Goal: Transaction & Acquisition: Obtain resource

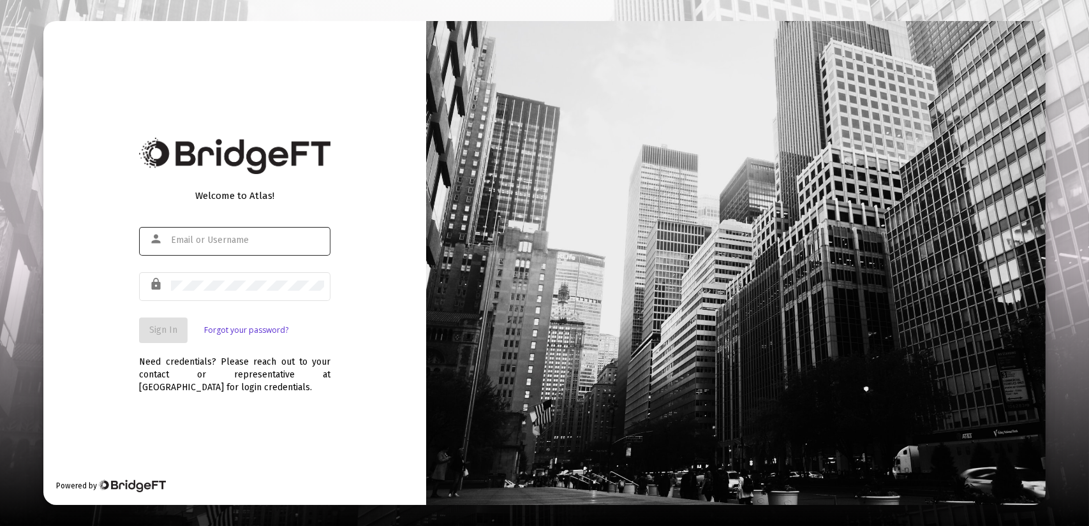
click at [196, 231] on div at bounding box center [247, 240] width 153 height 31
click at [204, 243] on input "text" at bounding box center [247, 240] width 153 height 10
type input "[PERSON_NAME][EMAIL_ADDRESS][DOMAIN_NAME]"
click at [151, 334] on span "Sign In" at bounding box center [163, 330] width 28 height 11
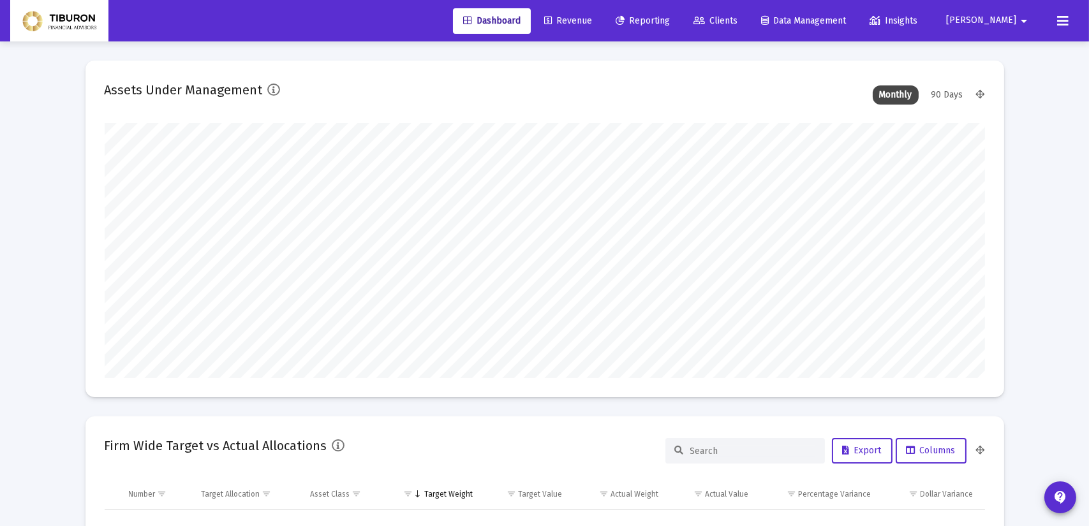
type input "[DATE]"
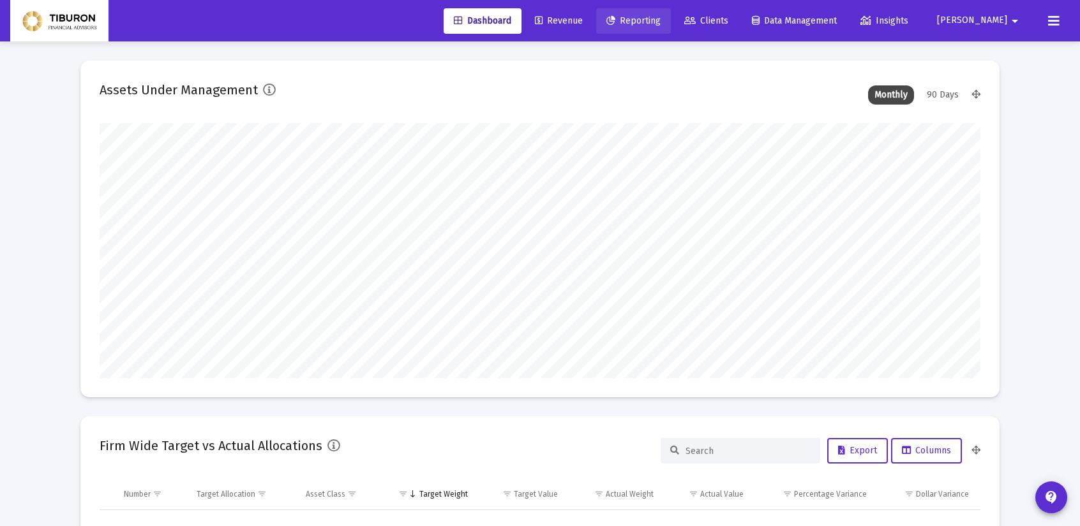
click at [660, 19] on span "Reporting" at bounding box center [633, 20] width 54 height 11
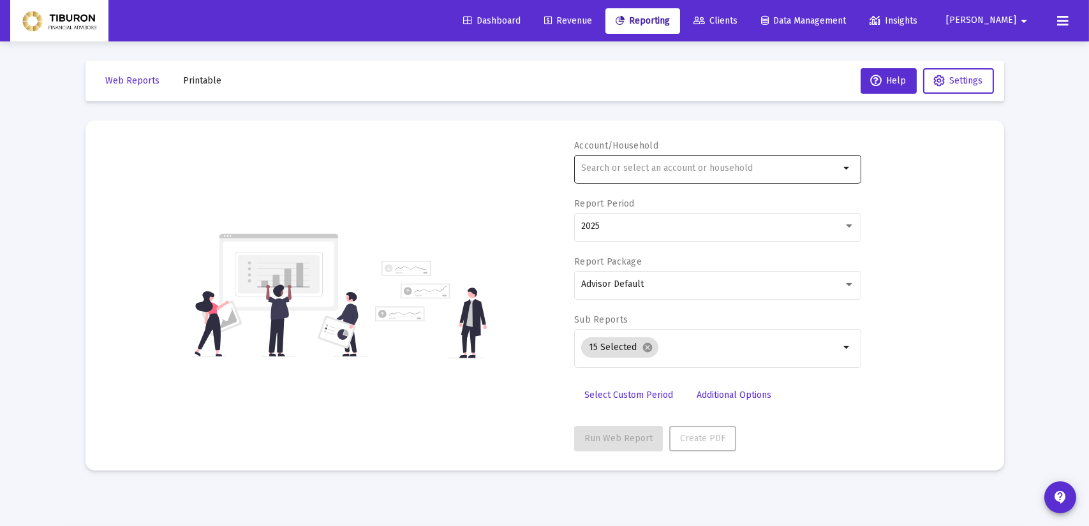
click at [846, 161] on mat-icon "arrow_drop_down" at bounding box center [847, 168] width 15 height 15
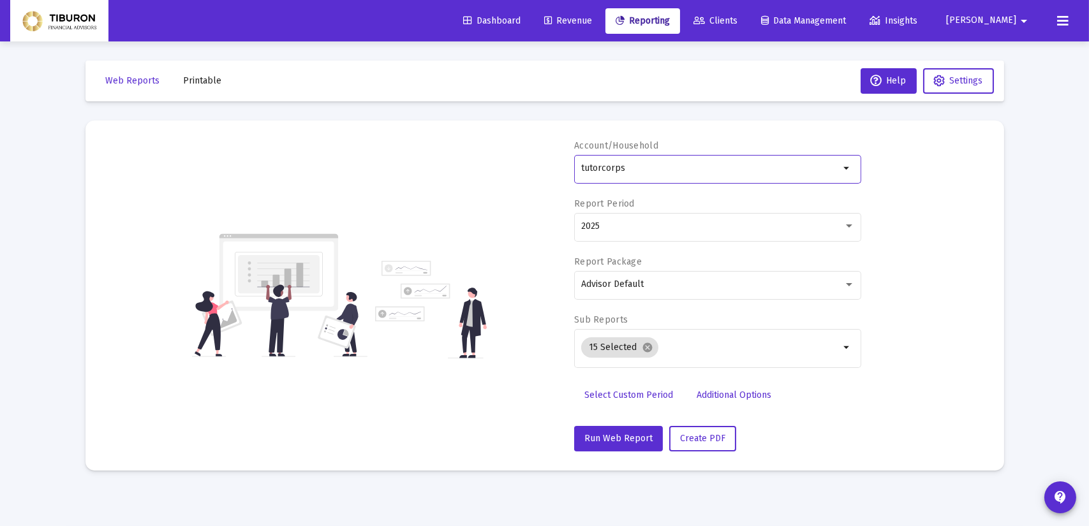
click at [847, 170] on mat-icon "arrow_drop_down" at bounding box center [847, 168] width 15 height 15
click at [705, 164] on input "tutorcorps" at bounding box center [710, 168] width 258 height 10
type input "t"
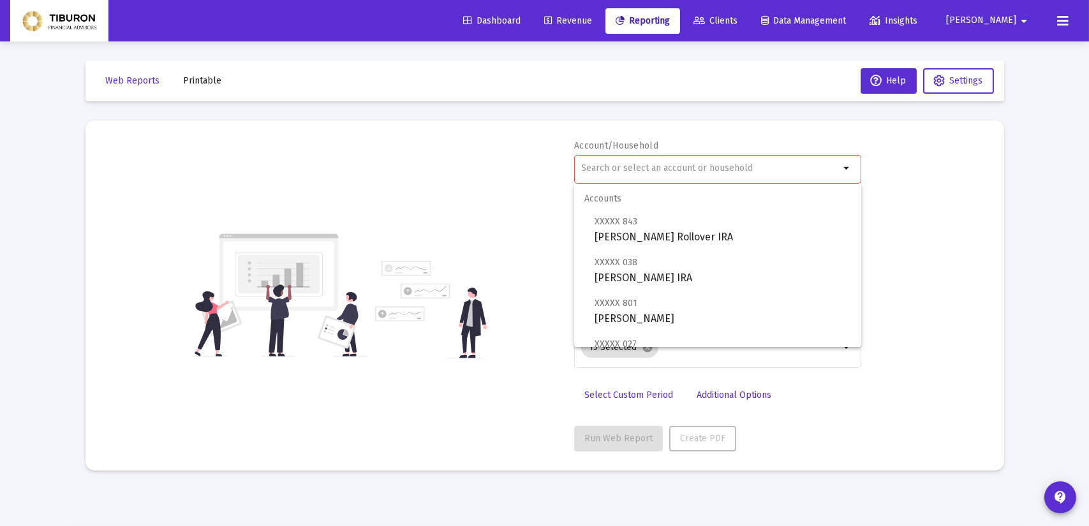
click at [467, 105] on div "Web Reports Printable Help Settings Account/Household arrow_drop_down Report Pe…" at bounding box center [544, 265] width 957 height 449
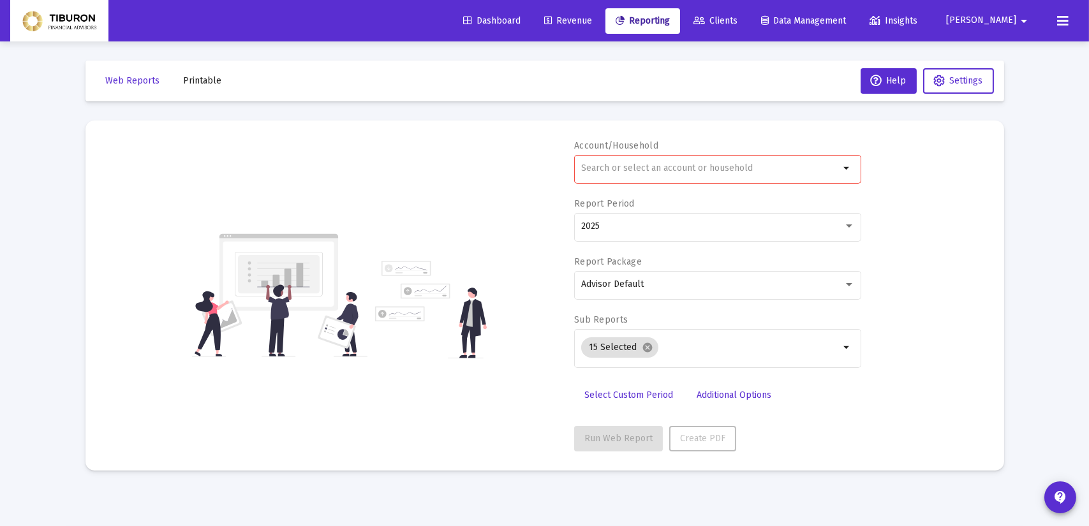
click at [844, 15] on link "Data Management" at bounding box center [803, 21] width 105 height 26
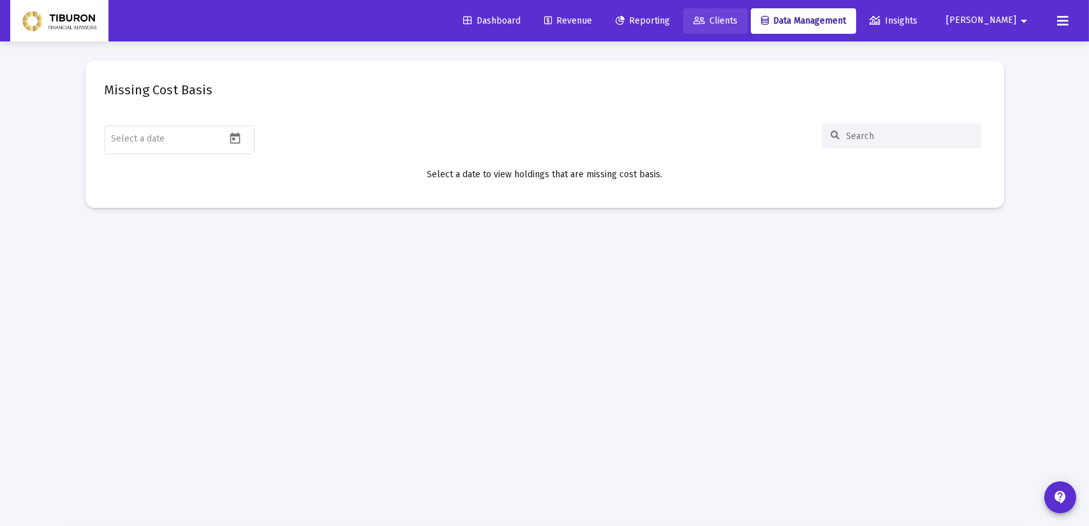
click at [738, 20] on span "Clients" at bounding box center [716, 20] width 44 height 11
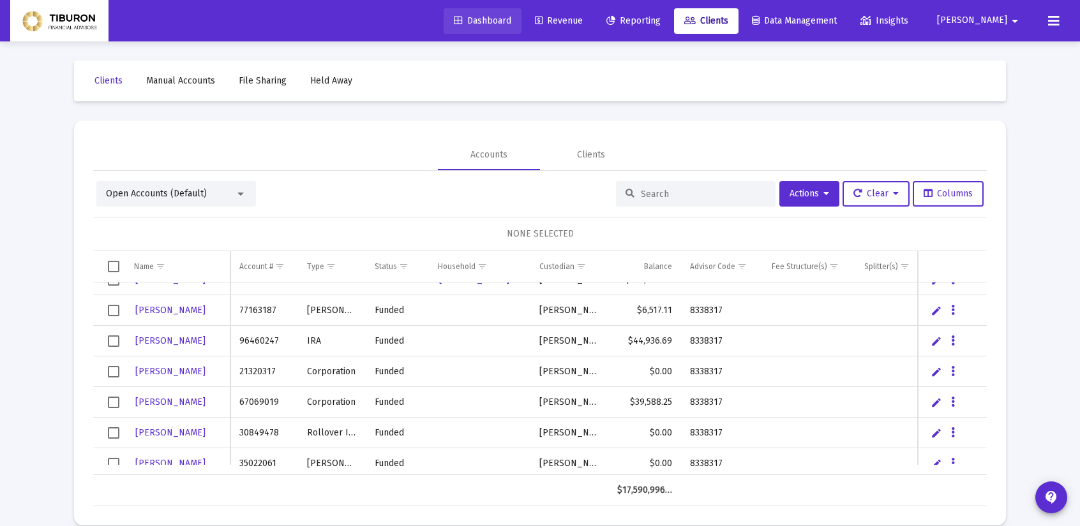
click at [507, 28] on link "Dashboard" at bounding box center [482, 21] width 78 height 26
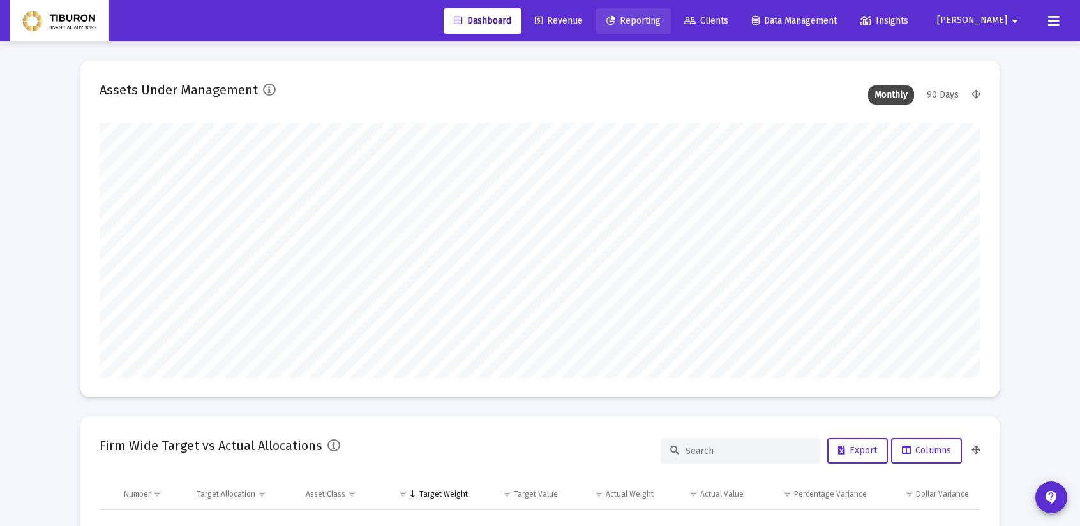
click at [660, 15] on span "Reporting" at bounding box center [633, 20] width 54 height 11
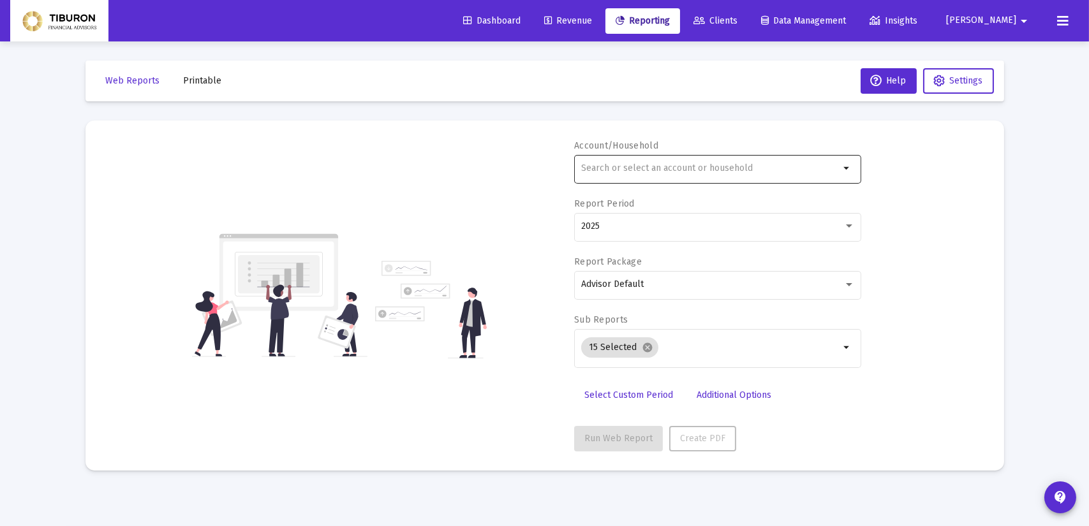
click at [646, 175] on div at bounding box center [710, 167] width 258 height 31
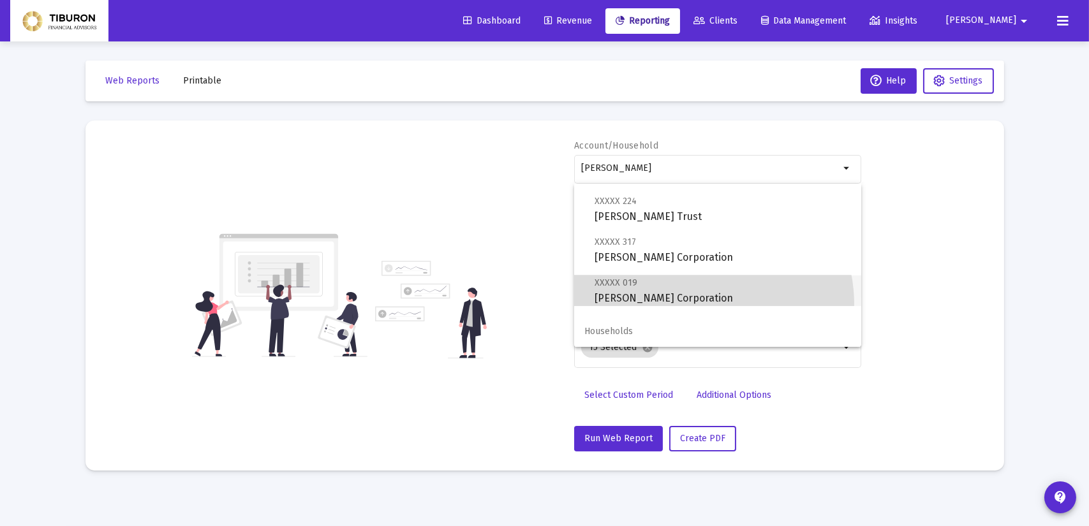
click at [699, 304] on span "XXXXX 019 [PERSON_NAME] Corporation" at bounding box center [723, 290] width 256 height 31
type input "[PERSON_NAME] Corporation"
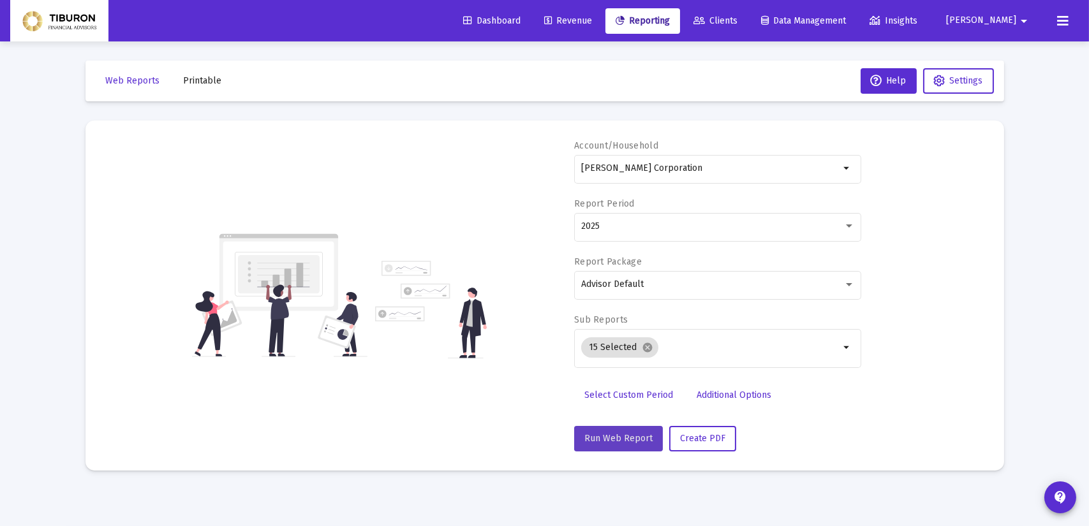
click at [630, 439] on span "Run Web Report" at bounding box center [618, 438] width 68 height 11
select select "View all"
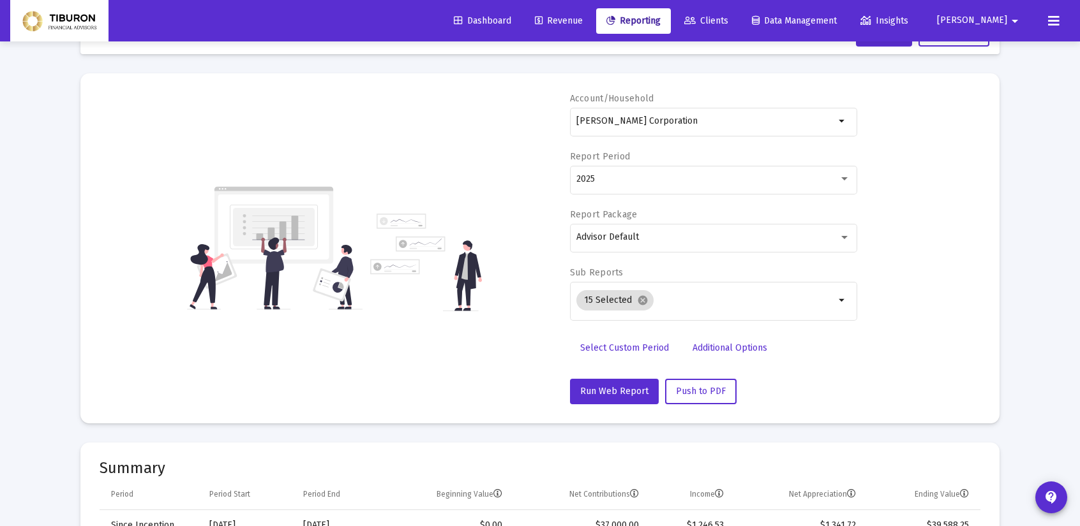
scroll to position [29, 0]
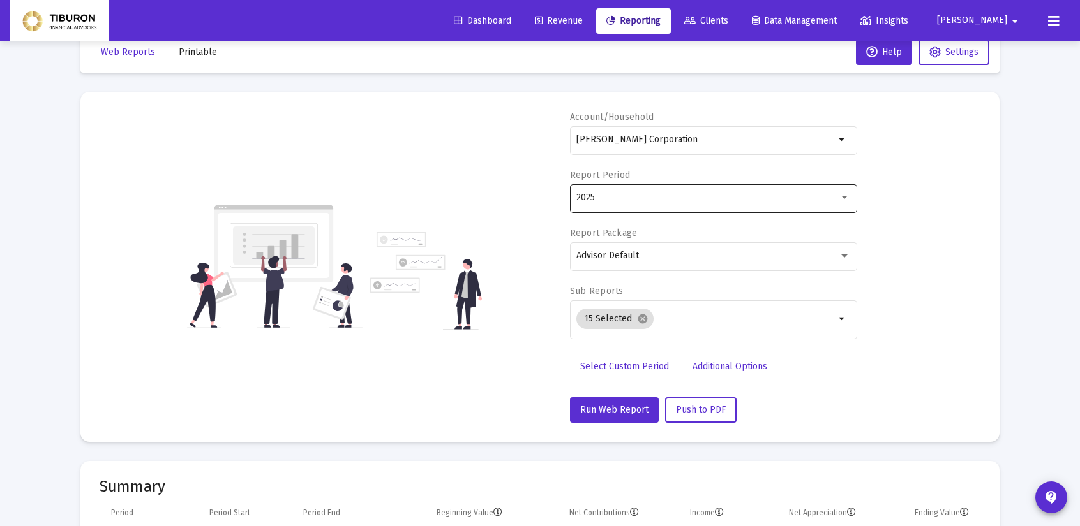
click at [842, 195] on div at bounding box center [843, 198] width 11 height 10
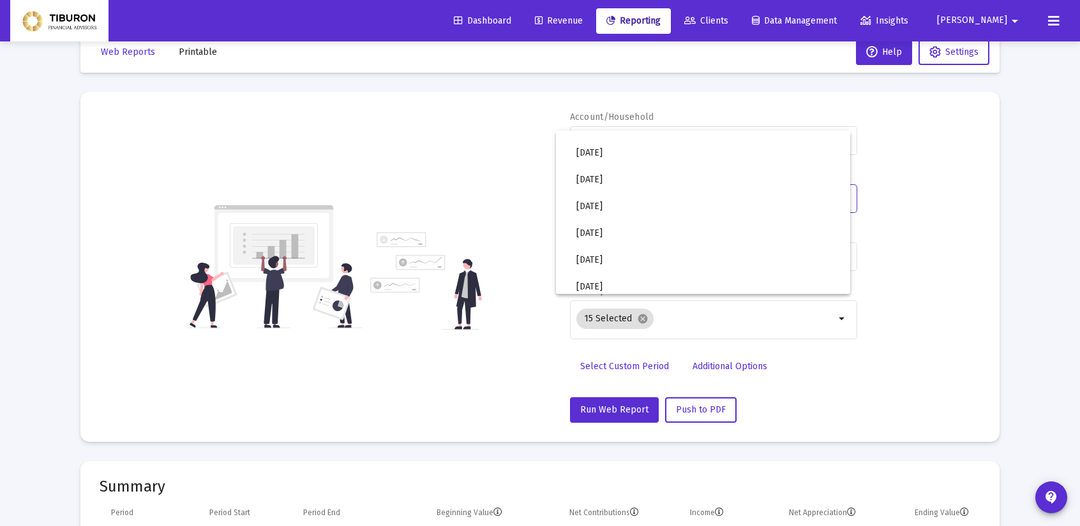
scroll to position [426, 0]
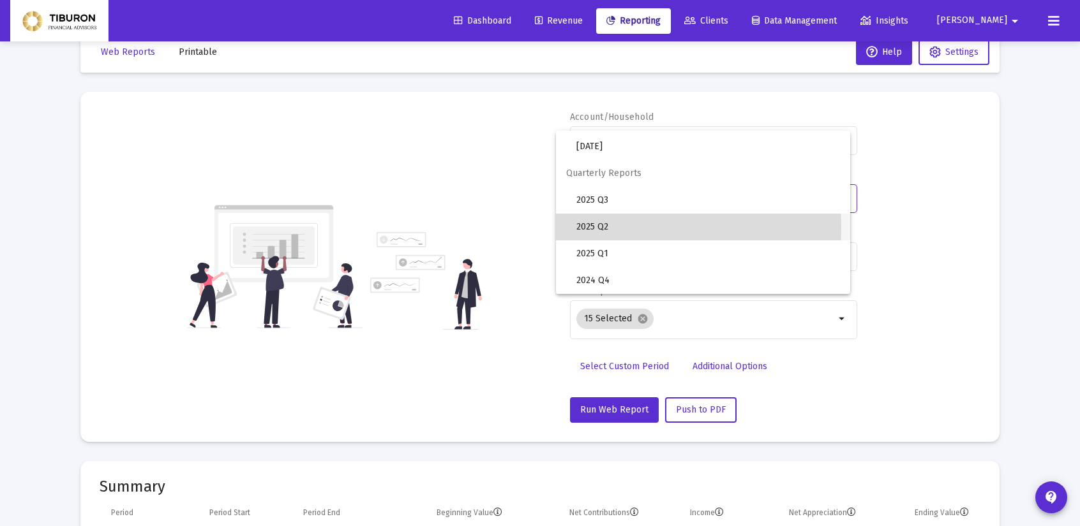
click at [615, 228] on span "2025 Q2" at bounding box center [708, 227] width 264 height 27
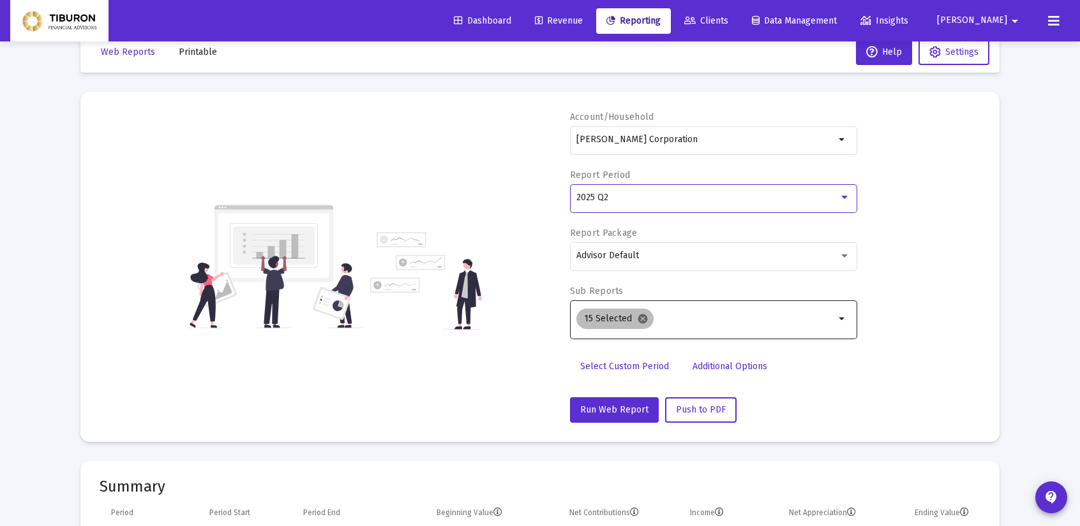
click at [645, 321] on mat-icon "cancel" at bounding box center [642, 318] width 11 height 11
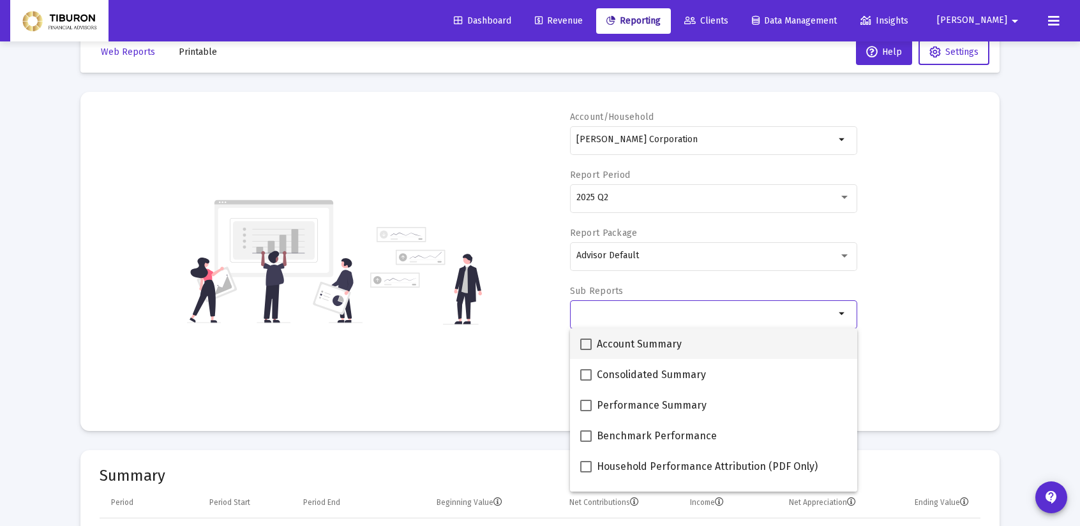
click at [587, 342] on span at bounding box center [585, 344] width 11 height 11
click at [586, 350] on input "Account Summary" at bounding box center [585, 350] width 1 height 1
checkbox input "true"
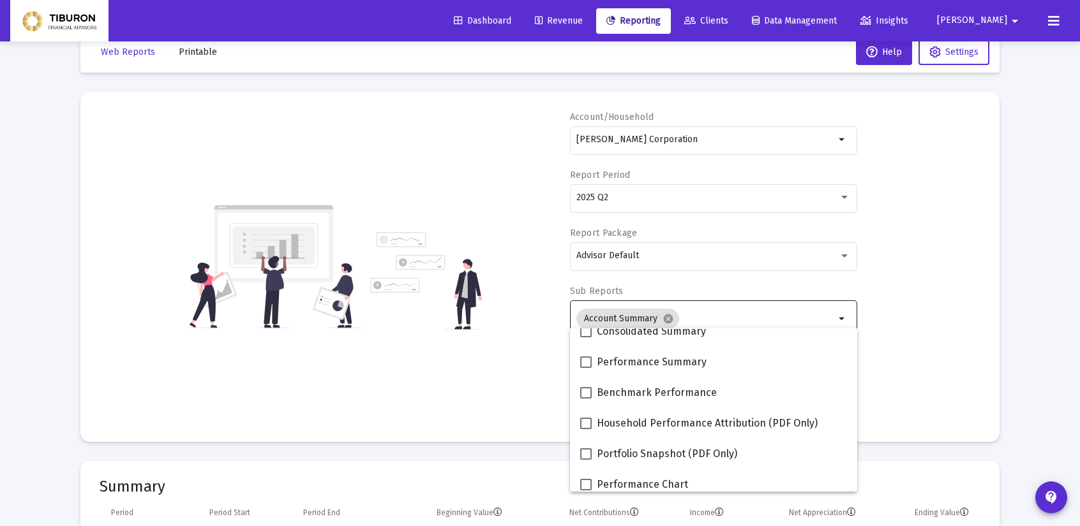
scroll to position [51, 0]
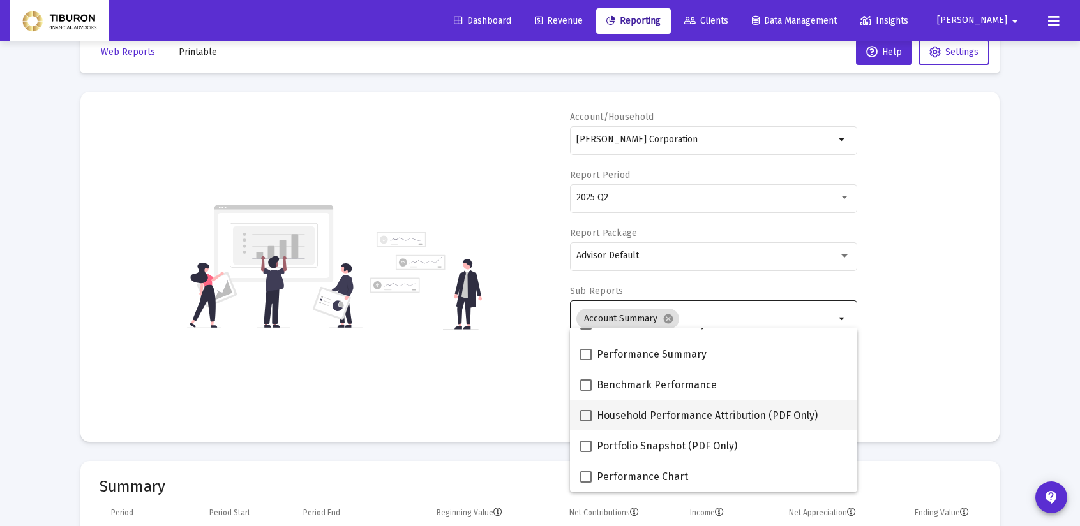
click at [584, 418] on span at bounding box center [585, 415] width 11 height 11
click at [585, 422] on input "Household Performance Attribution (PDF Only)" at bounding box center [585, 422] width 1 height 1
checkbox input "true"
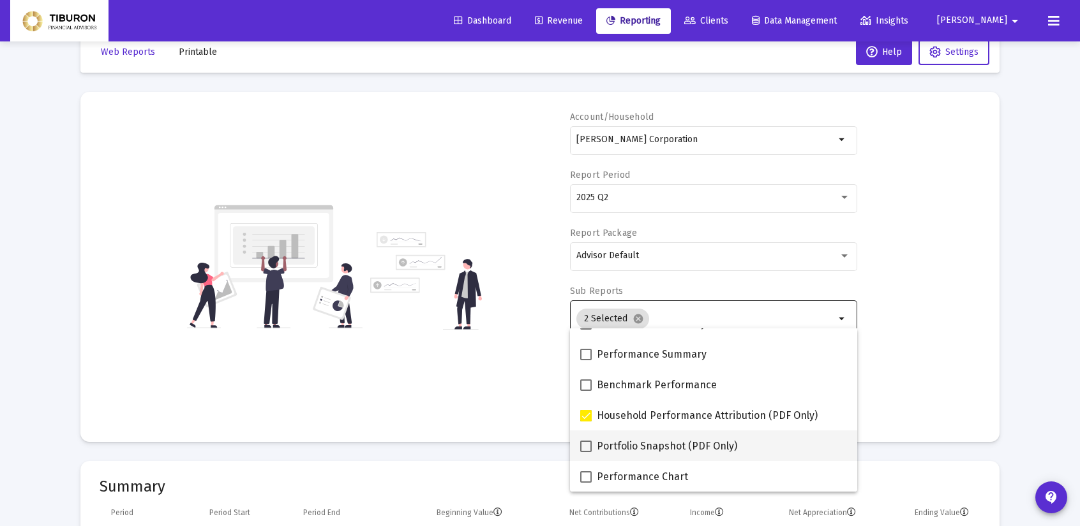
click at [584, 446] on span at bounding box center [585, 446] width 11 height 11
click at [585, 452] on input "Portfolio Snapshot (PDF Only)" at bounding box center [585, 452] width 1 height 1
checkbox input "true"
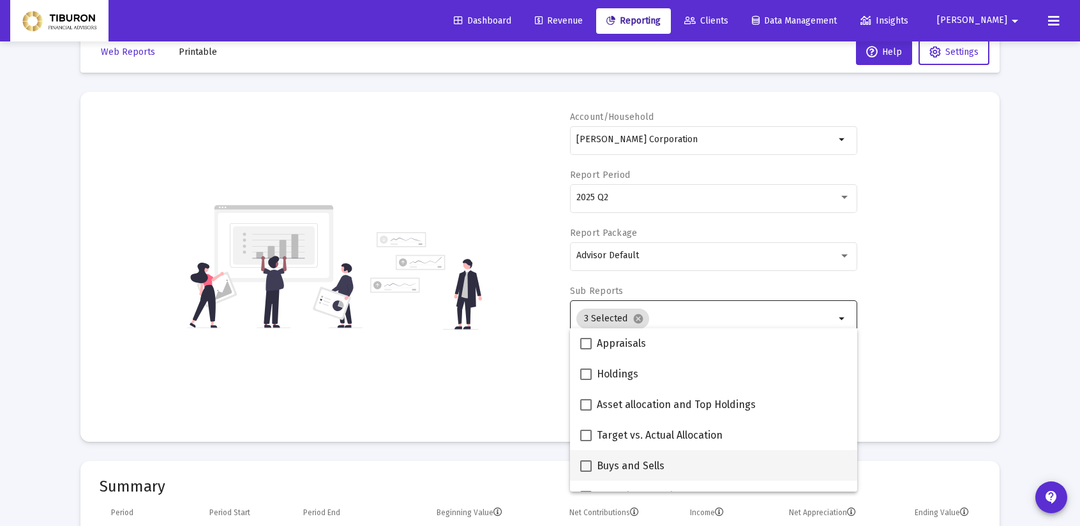
scroll to position [255, 0]
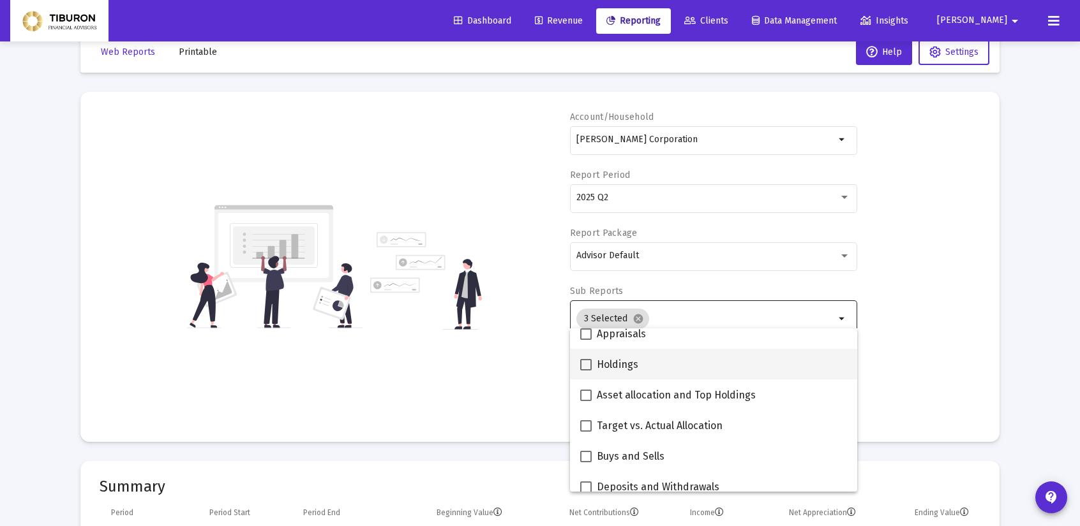
click at [586, 362] on span at bounding box center [585, 364] width 11 height 11
click at [586, 371] on input "Holdings" at bounding box center [585, 371] width 1 height 1
checkbox input "true"
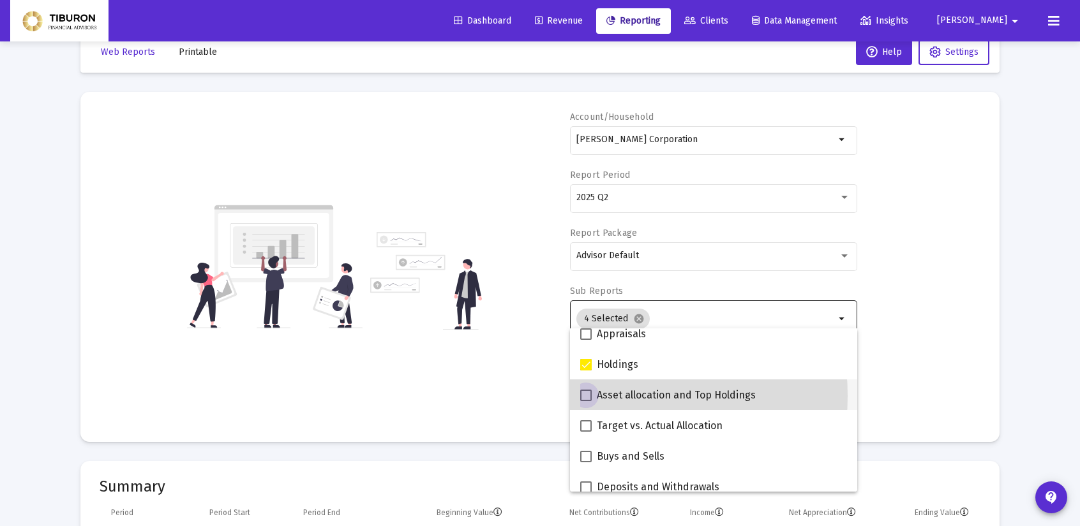
click at [584, 396] on span at bounding box center [585, 395] width 11 height 11
click at [585, 401] on input "Asset allocation and Top Holdings" at bounding box center [585, 401] width 1 height 1
checkbox input "true"
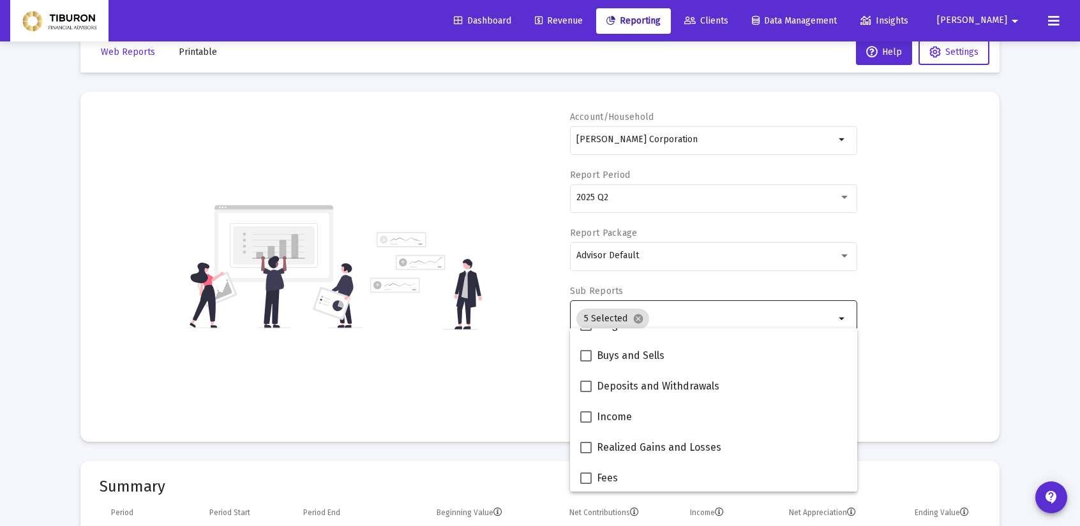
scroll to position [357, 0]
click at [588, 386] on span at bounding box center [585, 385] width 11 height 11
click at [586, 391] on input "Deposits and Withdrawals" at bounding box center [585, 391] width 1 height 1
checkbox input "true"
click at [586, 414] on span at bounding box center [585, 415] width 11 height 11
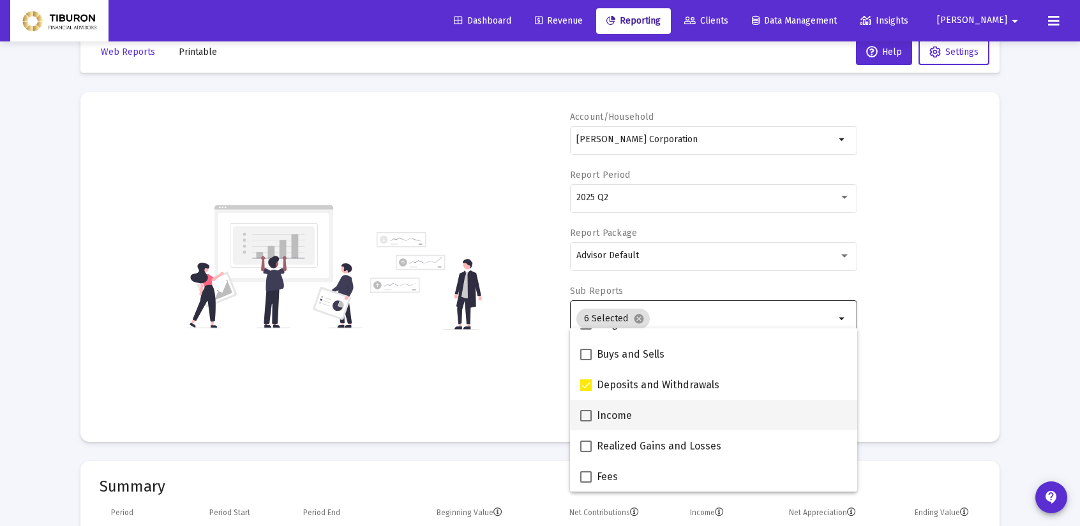
click at [586, 422] on input "Income" at bounding box center [585, 422] width 1 height 1
checkbox input "true"
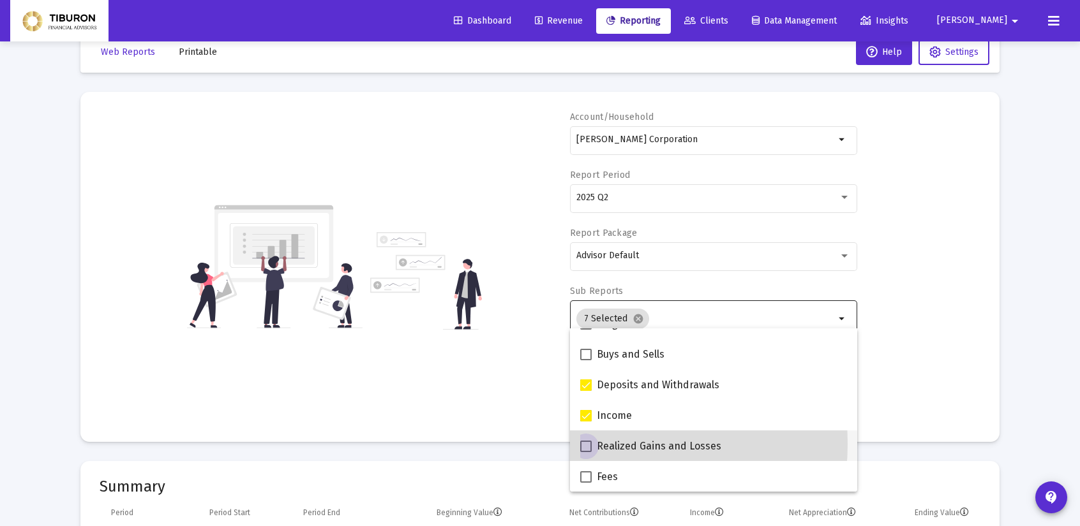
click at [584, 444] on span at bounding box center [585, 446] width 11 height 11
click at [585, 452] on input "Realized Gains and Losses" at bounding box center [585, 452] width 1 height 1
checkbox input "true"
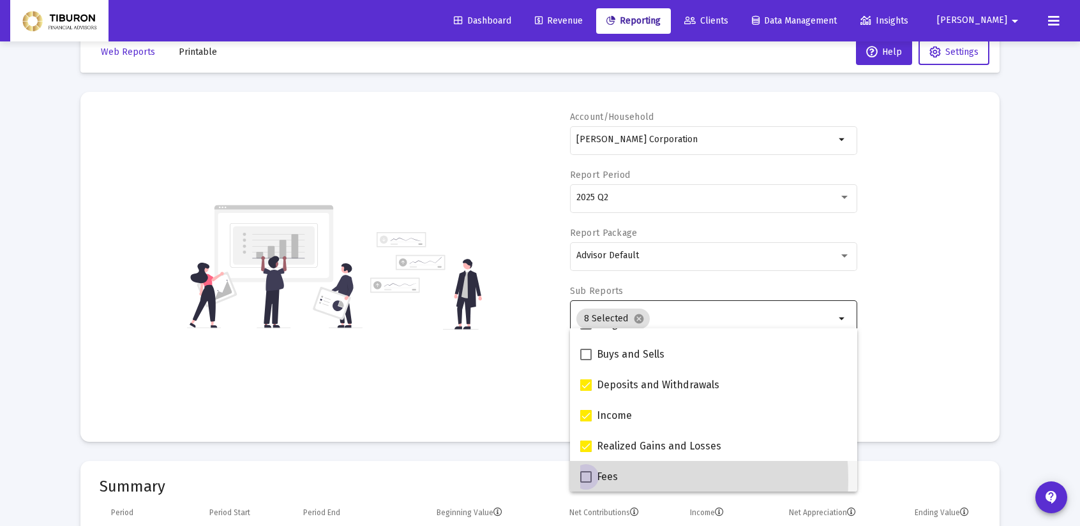
click at [587, 480] on span at bounding box center [585, 477] width 11 height 11
click at [586, 483] on input "Fees" at bounding box center [585, 483] width 1 height 1
checkbox input "true"
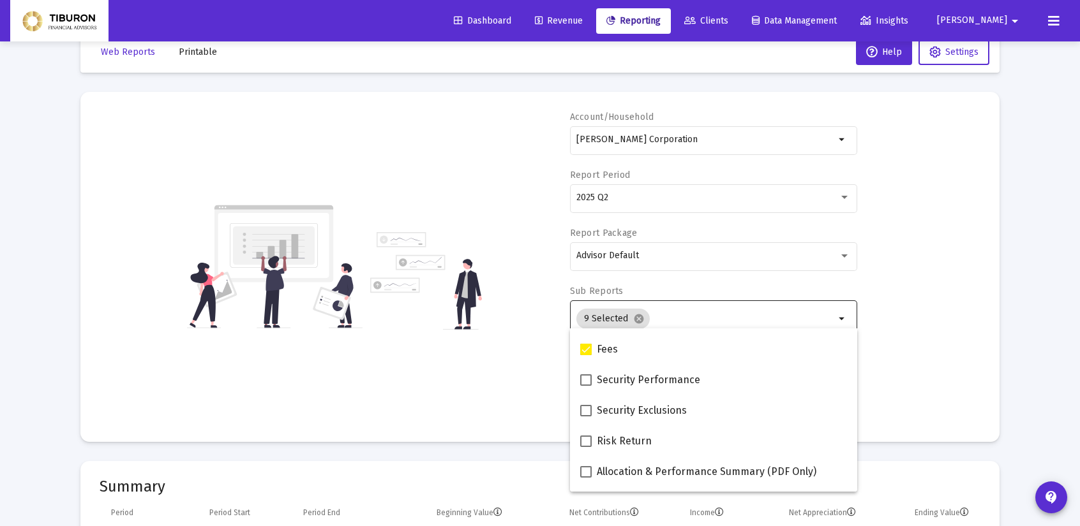
scroll to position [510, 0]
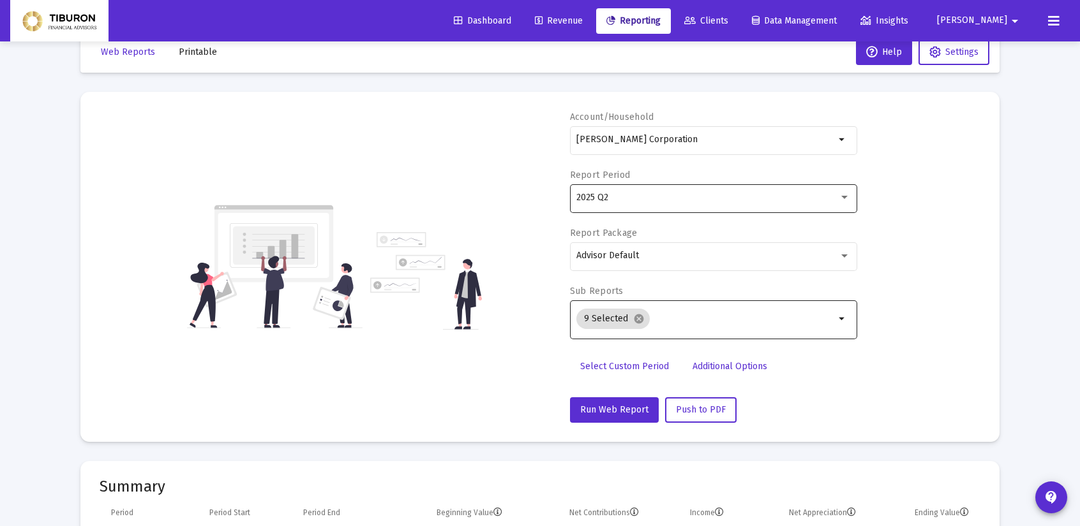
click at [845, 187] on div "2025 Q2" at bounding box center [713, 197] width 274 height 31
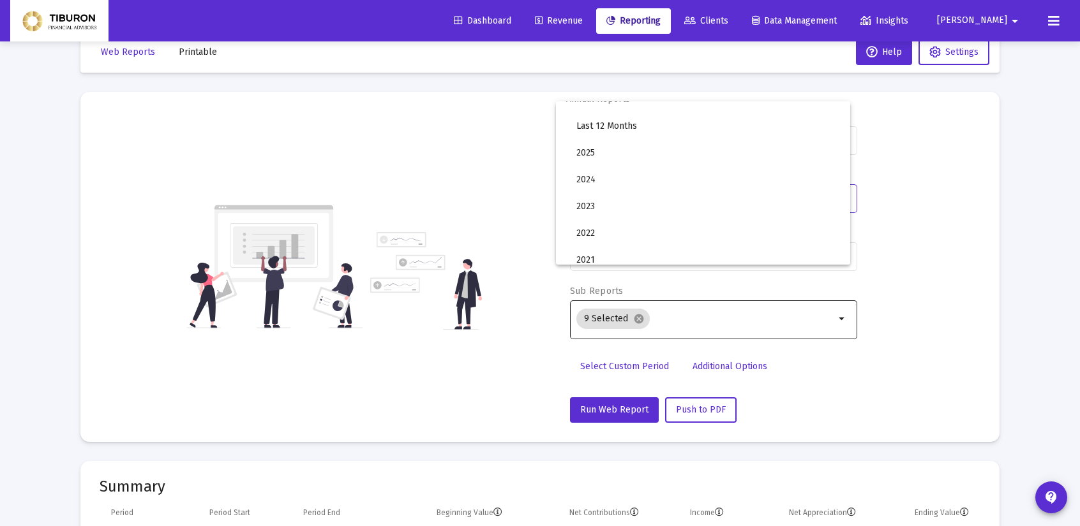
scroll to position [0, 0]
click at [928, 359] on div at bounding box center [540, 263] width 1080 height 526
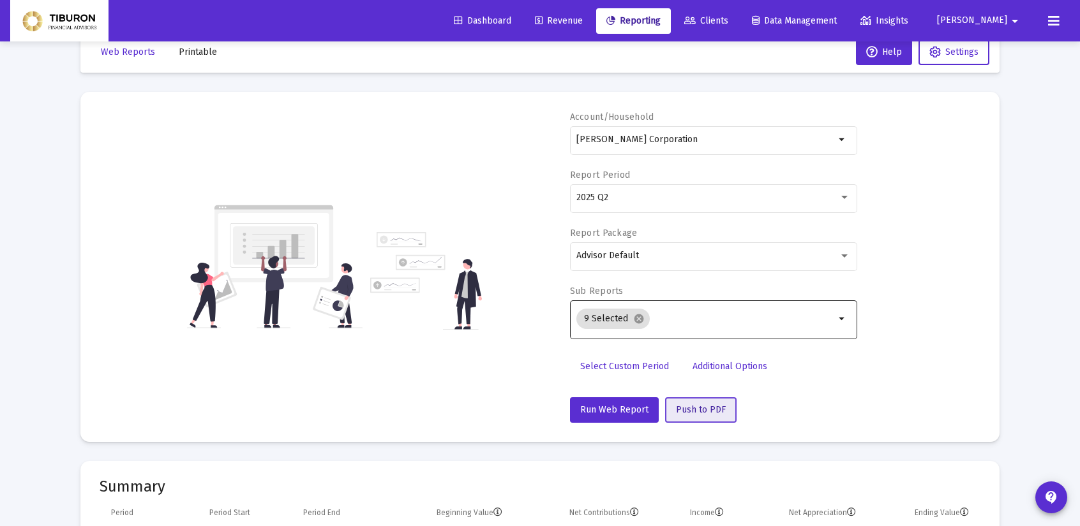
click at [711, 410] on span "Push to PDF" at bounding box center [701, 410] width 50 height 11
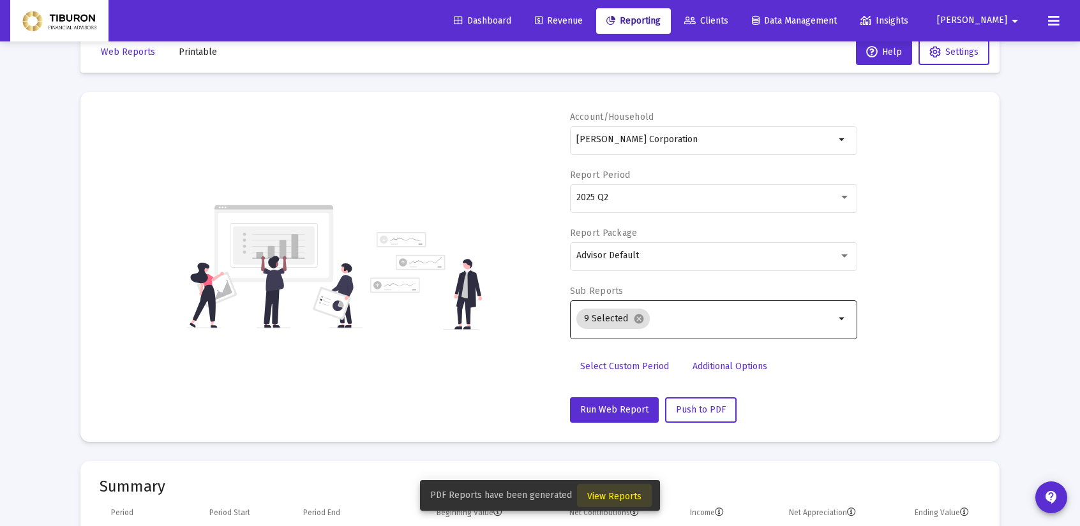
click at [619, 496] on span "View Reports" at bounding box center [614, 496] width 54 height 11
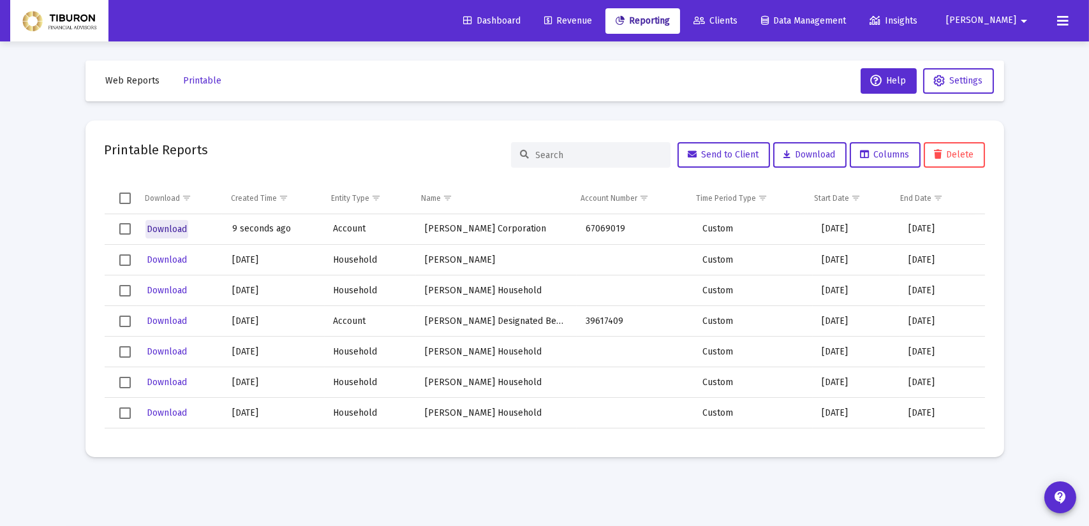
click at [153, 222] on button "Download" at bounding box center [166, 229] width 43 height 19
click at [738, 26] on span "Clients" at bounding box center [716, 20] width 44 height 11
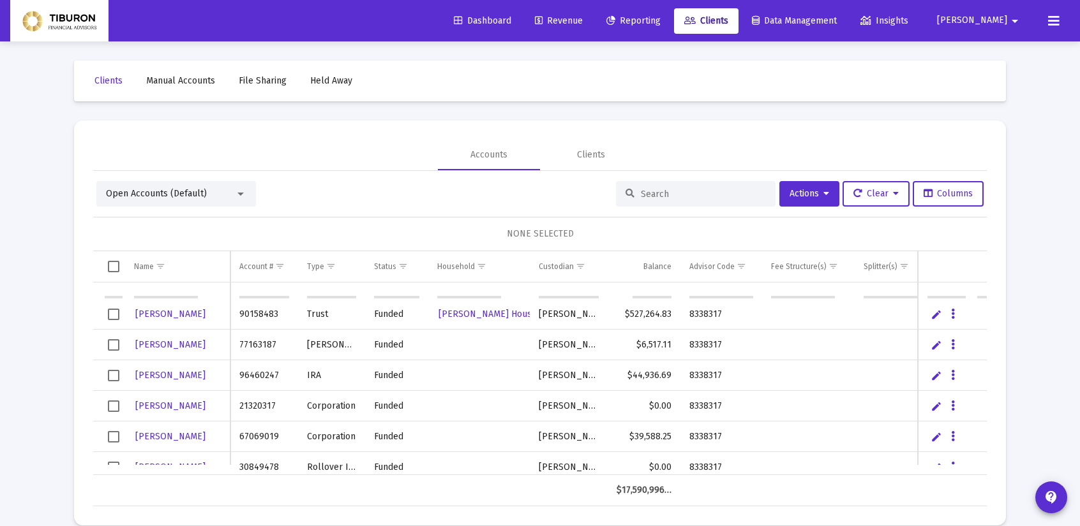
scroll to position [1200, 0]
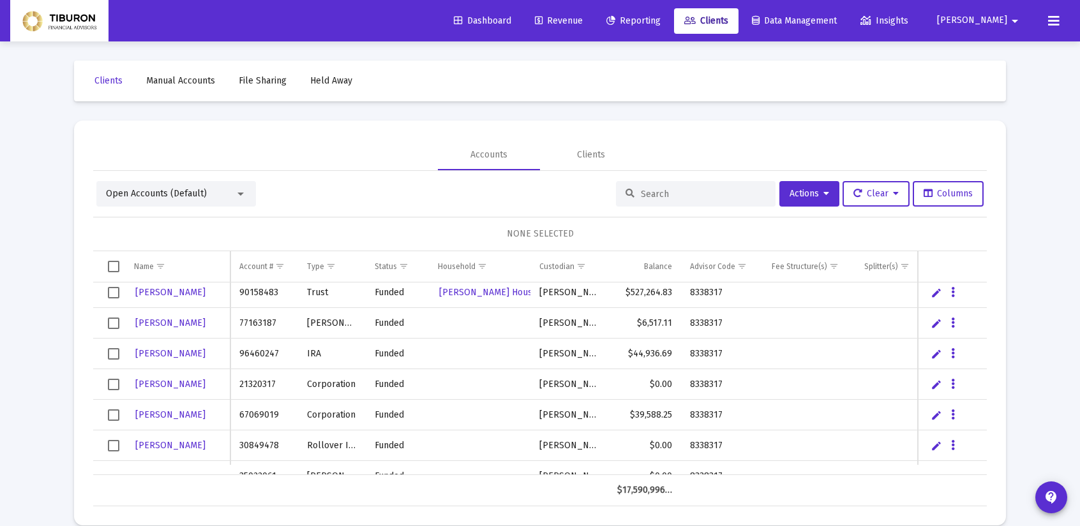
click at [935, 413] on link "Edit" at bounding box center [935, 415] width 11 height 11
click at [109, 414] on span "Select row" at bounding box center [113, 415] width 11 height 11
click at [823, 194] on icon at bounding box center [826, 194] width 6 height 9
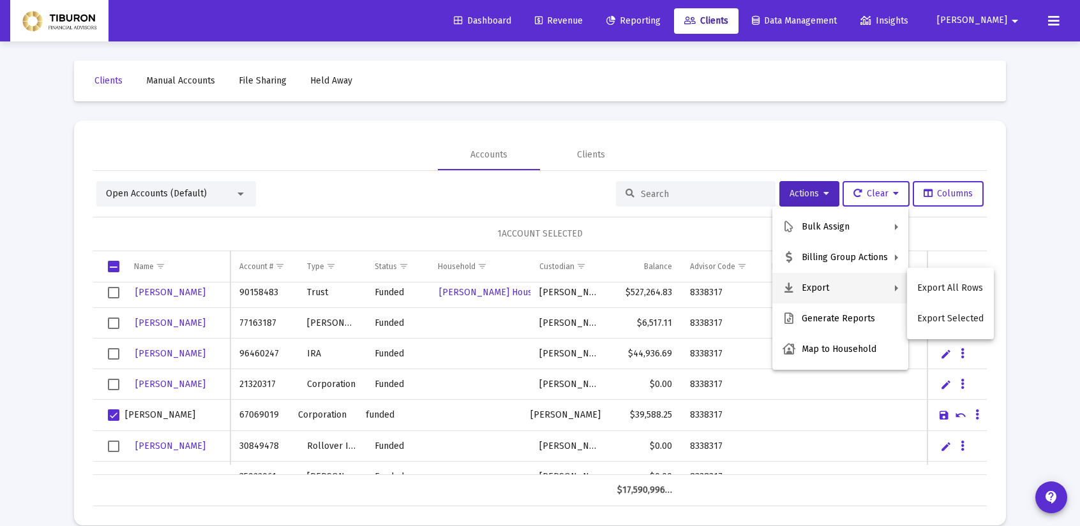
click at [972, 413] on div at bounding box center [540, 263] width 1080 height 526
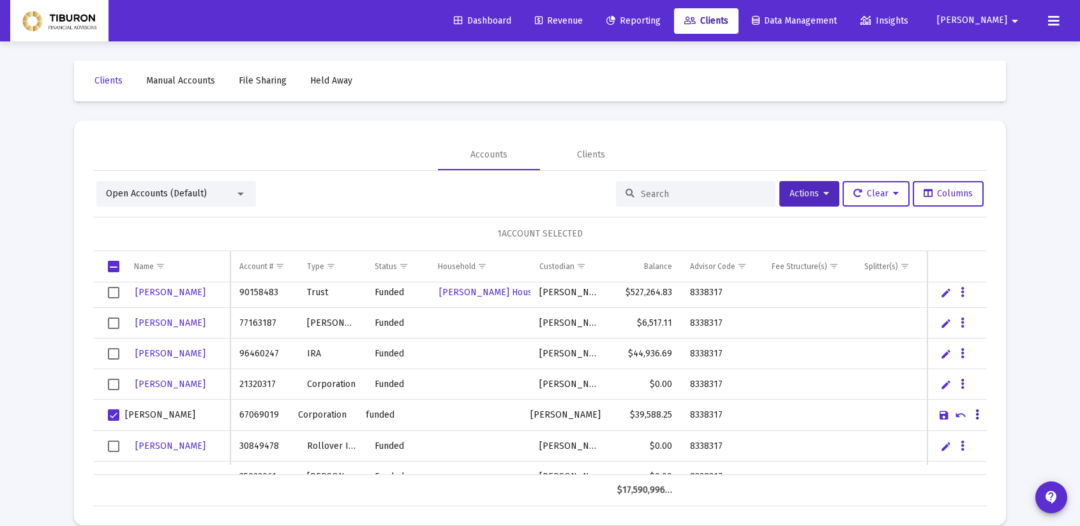
click at [979, 414] on button "Data grid" at bounding box center [976, 415] width 11 height 11
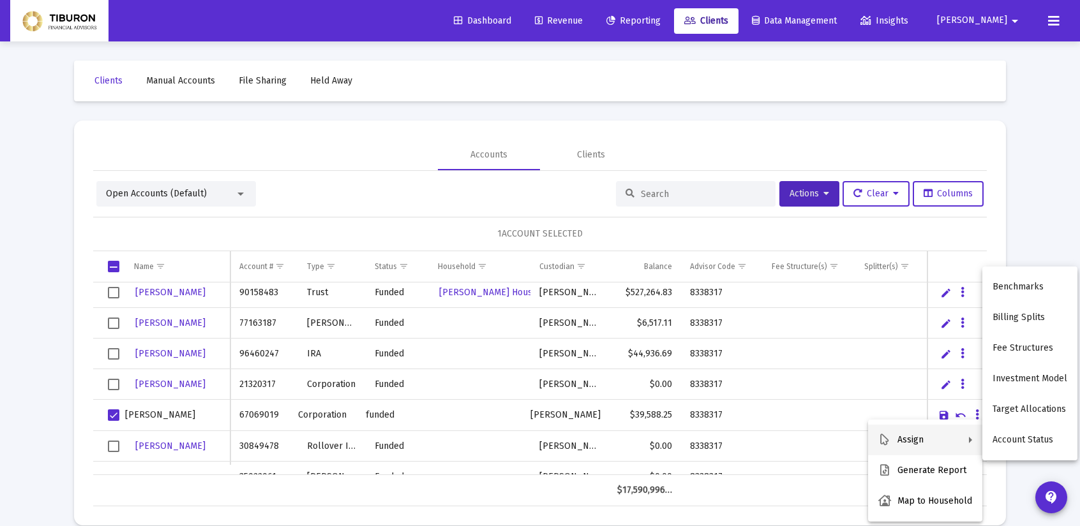
click at [488, 66] on div at bounding box center [540, 263] width 1080 height 526
